Goal: Navigation & Orientation: Find specific page/section

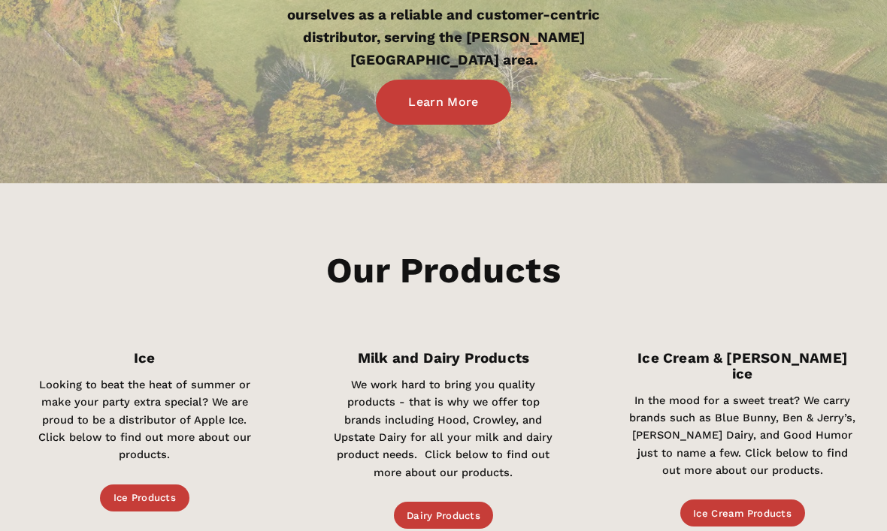
scroll to position [366, 0]
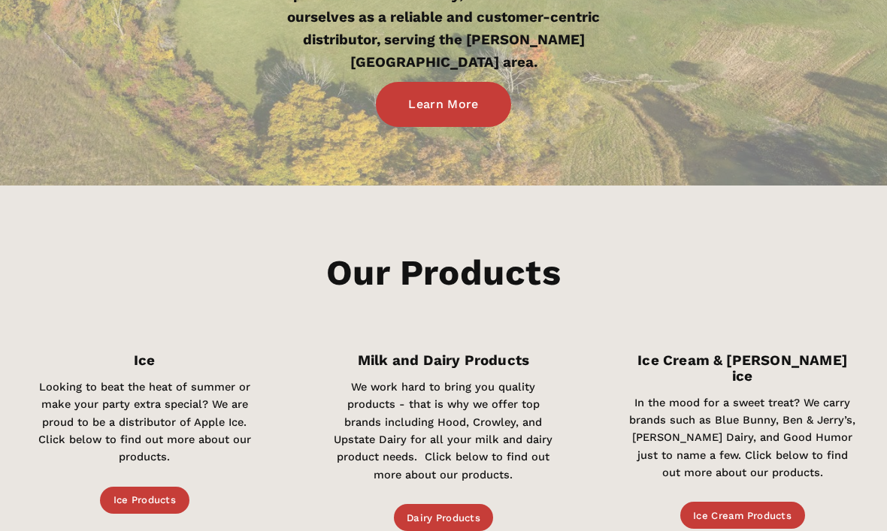
click at [715, 502] on link "Ice Cream Products" at bounding box center [742, 515] width 125 height 27
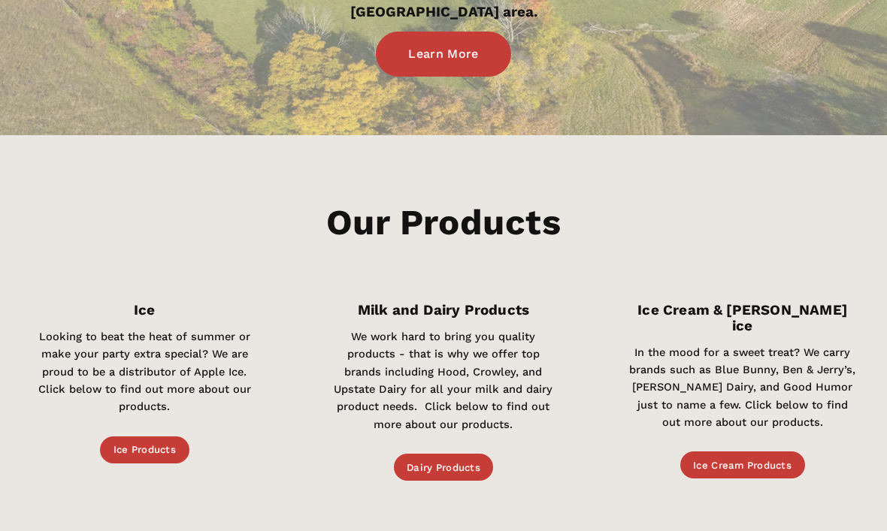
click at [423, 466] on link "Dairy Products" at bounding box center [444, 467] width 100 height 27
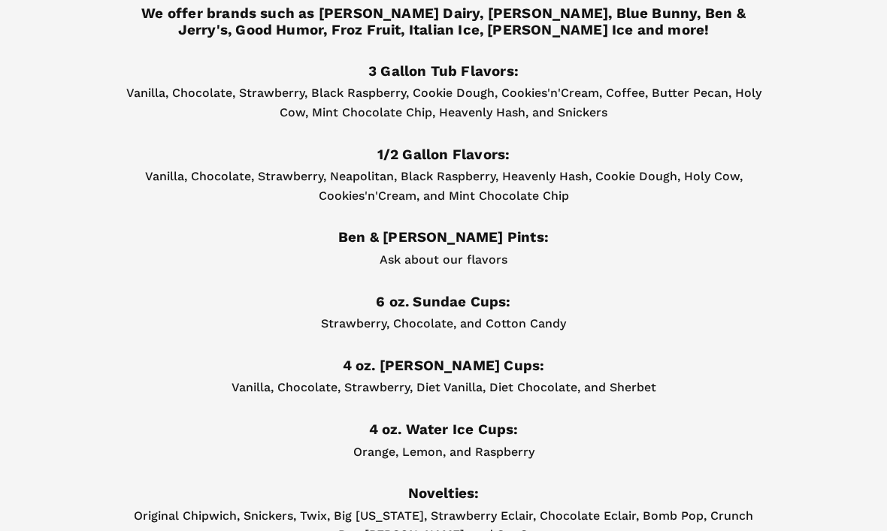
scroll to position [187, 0]
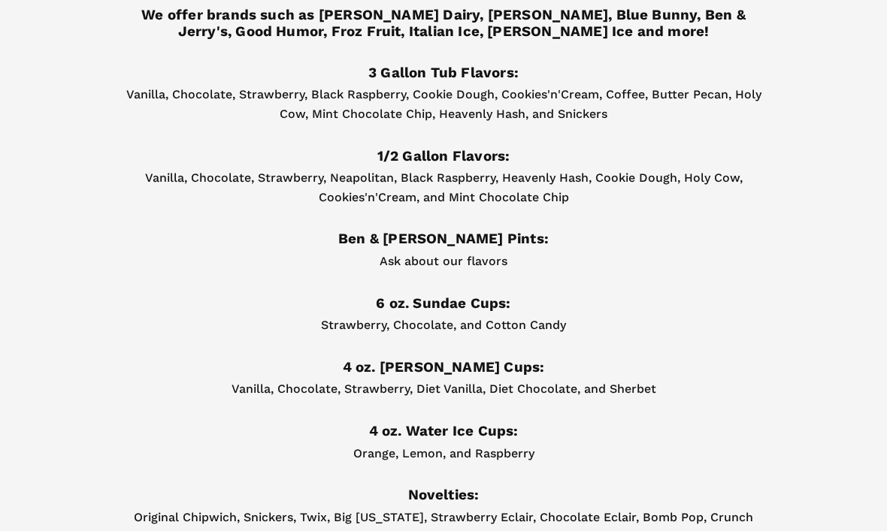
click at [410, 252] on div "Ask about our flavors" at bounding box center [443, 262] width 636 height 20
click at [394, 252] on div "Ask about our flavors" at bounding box center [443, 262] width 636 height 20
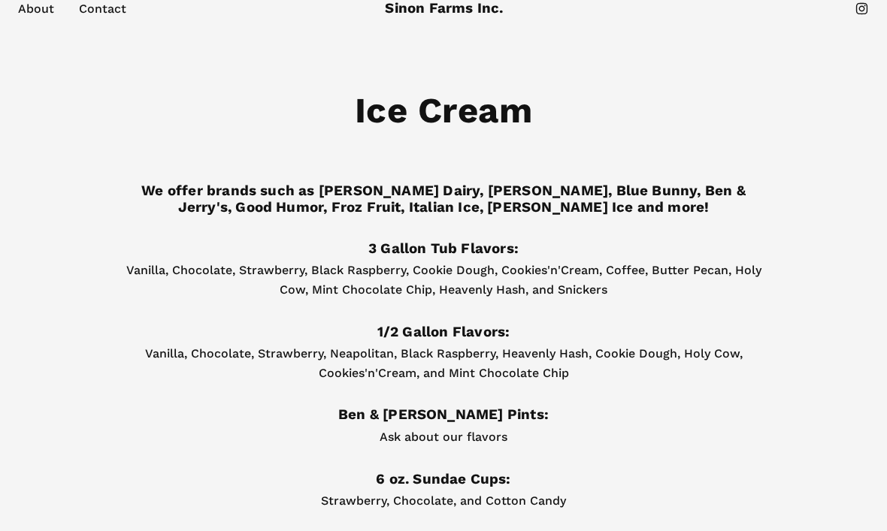
scroll to position [0, 0]
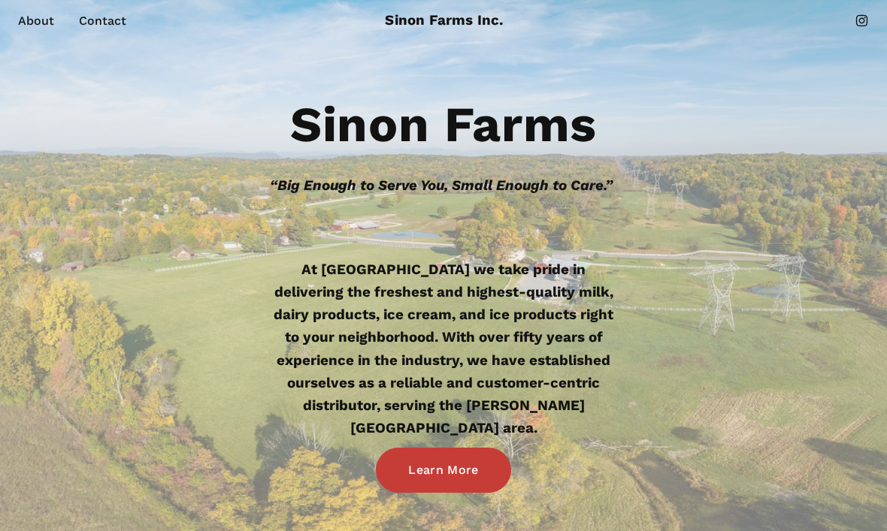
click at [184, 287] on div "Sinon Farms “Big Enough to Serve You, Small Enough to Care.” At [GEOGRAPHIC_DAT…" at bounding box center [443, 296] width 887 height 394
click at [857, 28] on link "instagram-unauth" at bounding box center [861, 21] width 14 height 14
